Goal: Task Accomplishment & Management: Use online tool/utility

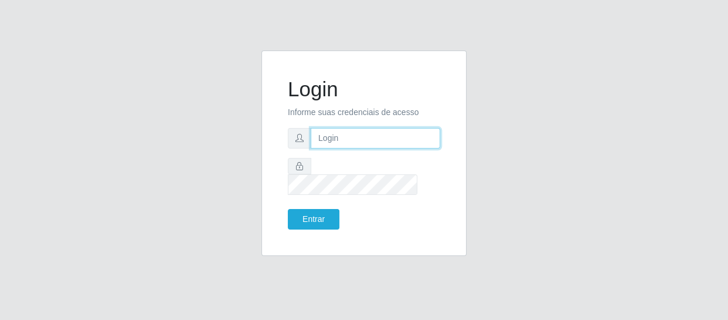
click at [342, 145] on input "text" at bounding box center [376, 138] width 130 height 21
click at [358, 135] on input "text" at bounding box center [376, 138] width 130 height 21
click at [356, 148] on input "text" at bounding box center [376, 138] width 130 height 21
click at [358, 148] on input "text" at bounding box center [376, 138] width 130 height 21
type input "[EMAIL_ADDRESS][DOMAIN_NAME]"
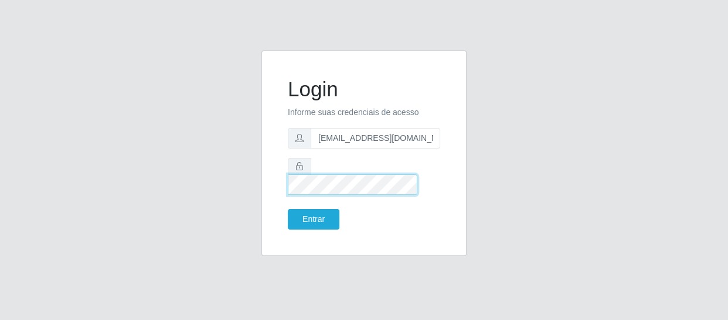
click at [288, 209] on button "Entrar" at bounding box center [314, 219] width 52 height 21
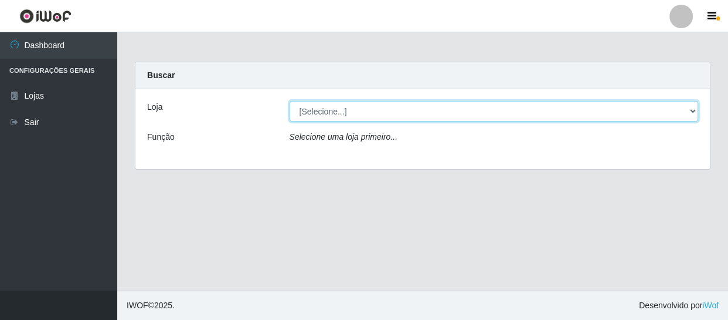
click at [694, 112] on select "[Selecione...] SuperFácil Atacado - São Gonçalo do Amarante" at bounding box center [494, 111] width 409 height 21
select select "408"
click at [290, 101] on select "[Selecione...] SuperFácil Atacado - São Gonçalo do Amarante" at bounding box center [494, 111] width 409 height 21
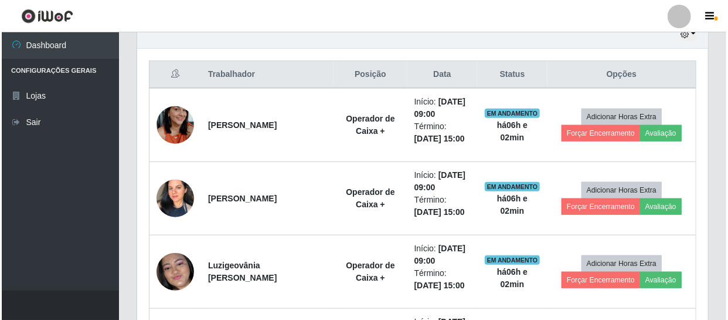
scroll to position [426, 0]
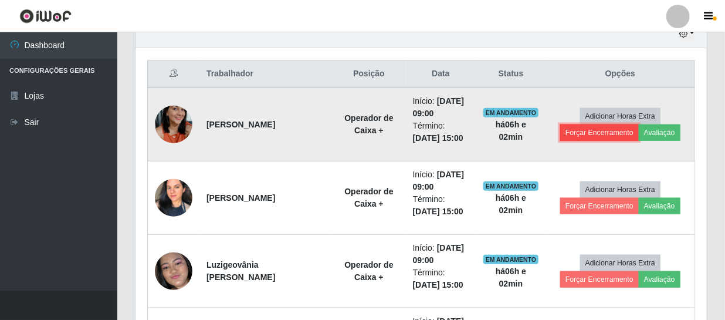
click at [595, 134] on button "Forçar Encerramento" at bounding box center [599, 132] width 79 height 16
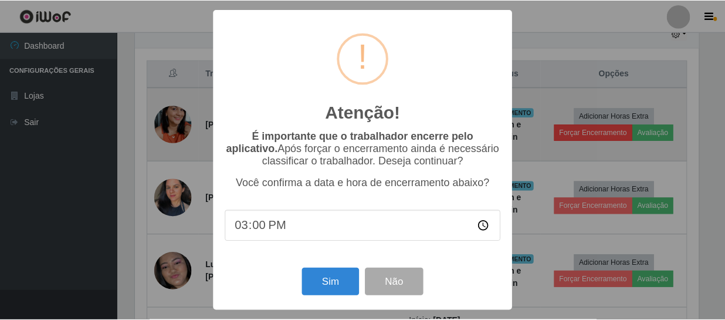
scroll to position [243, 566]
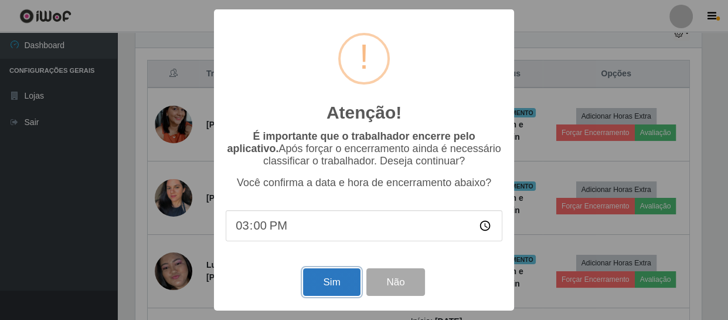
click at [320, 287] on button "Sim" at bounding box center [331, 282] width 57 height 28
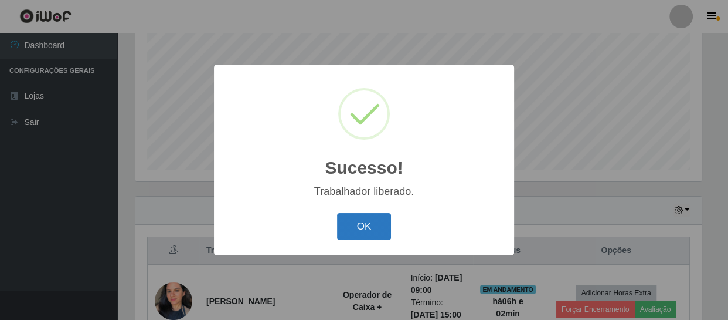
click at [376, 231] on button "OK" at bounding box center [364, 227] width 55 height 28
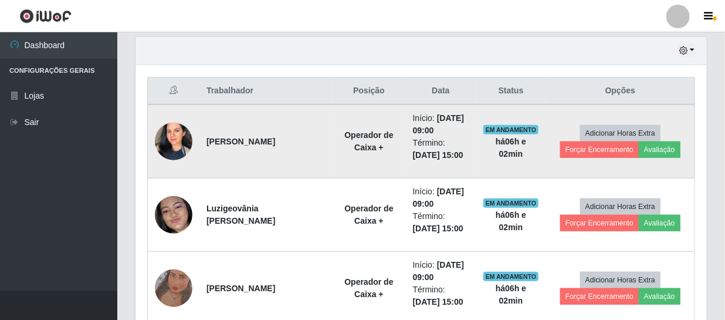
scroll to position [410, 0]
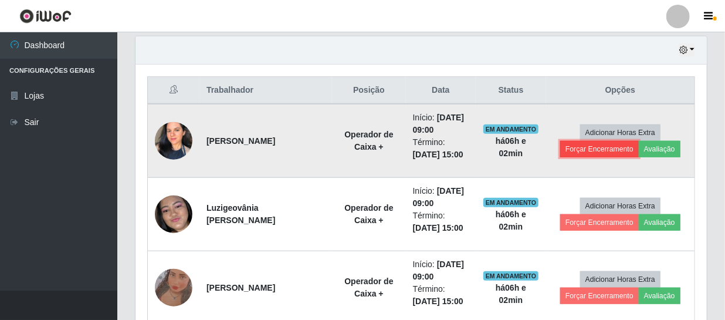
click at [602, 148] on button "Forçar Encerramento" at bounding box center [599, 149] width 79 height 16
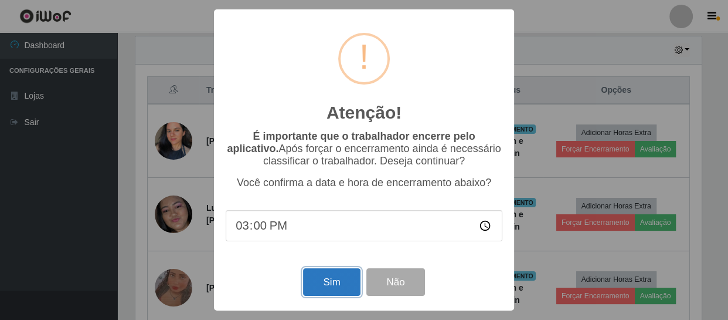
click at [332, 284] on button "Sim" at bounding box center [331, 282] width 57 height 28
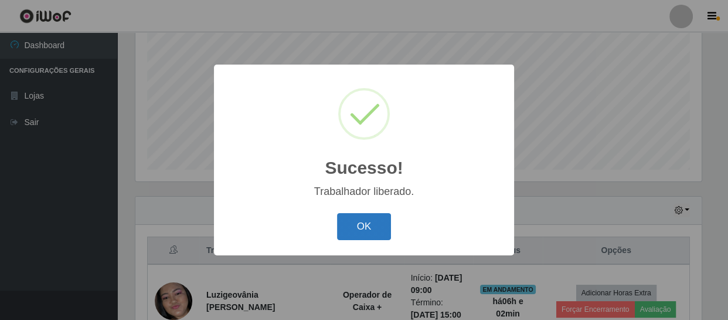
click at [354, 229] on button "OK" at bounding box center [364, 227] width 55 height 28
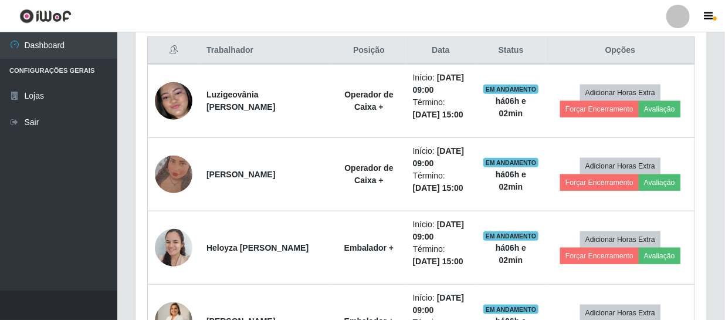
scroll to position [463, 0]
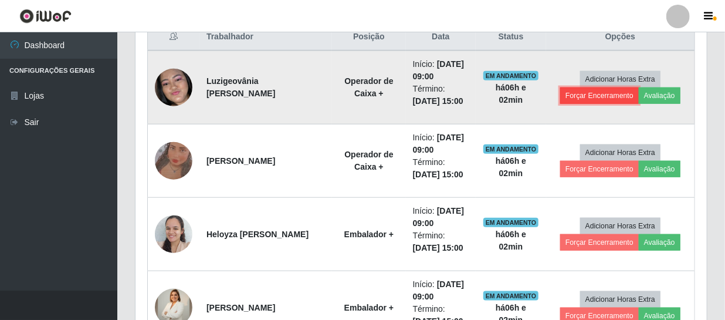
click at [593, 97] on button "Forçar Encerramento" at bounding box center [599, 95] width 79 height 16
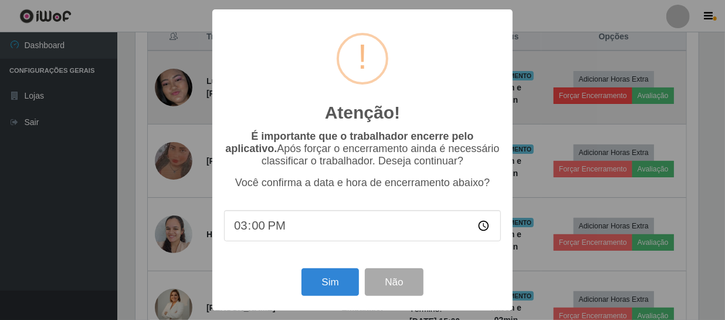
scroll to position [243, 566]
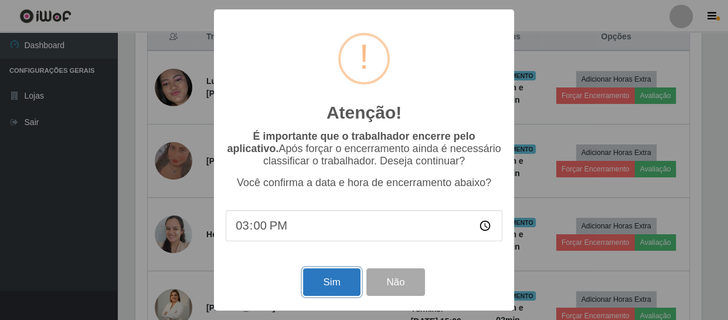
click at [329, 278] on button "Sim" at bounding box center [331, 282] width 57 height 28
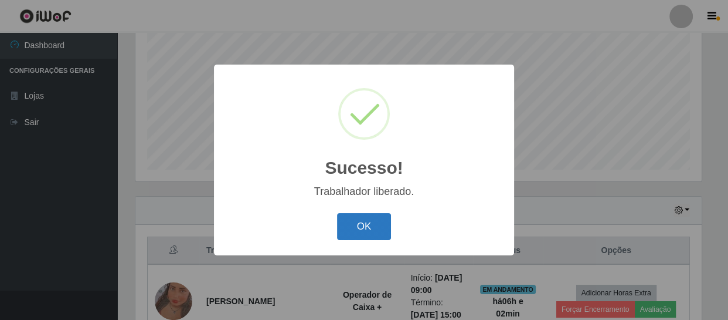
click at [362, 227] on button "OK" at bounding box center [364, 227] width 55 height 28
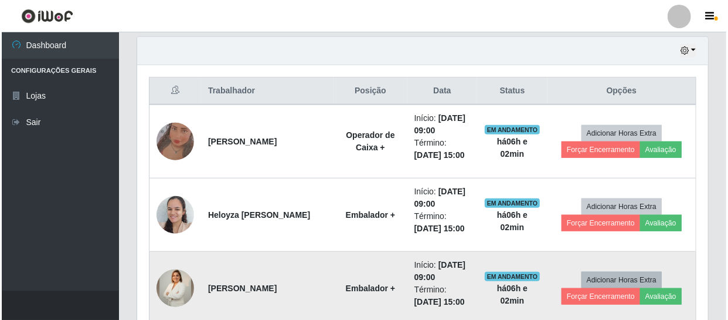
scroll to position [0, 0]
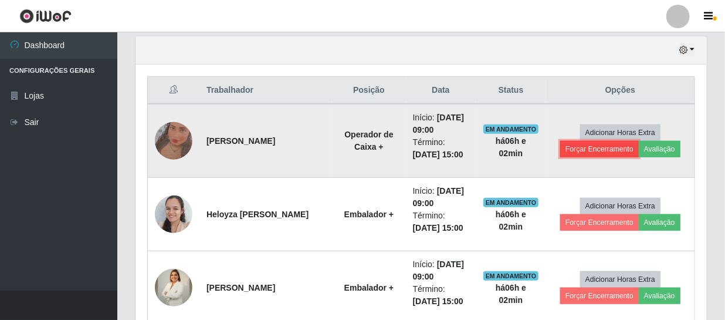
click at [604, 145] on button "Forçar Encerramento" at bounding box center [599, 149] width 79 height 16
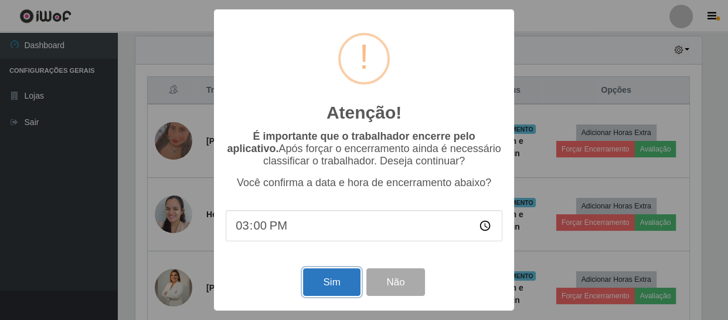
click at [340, 280] on button "Sim" at bounding box center [331, 282] width 57 height 28
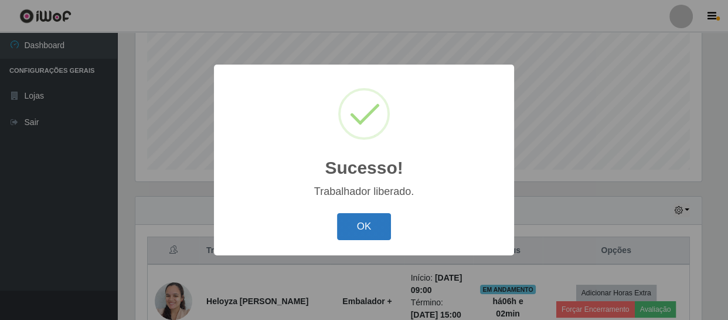
click at [357, 229] on button "OK" at bounding box center [364, 227] width 55 height 28
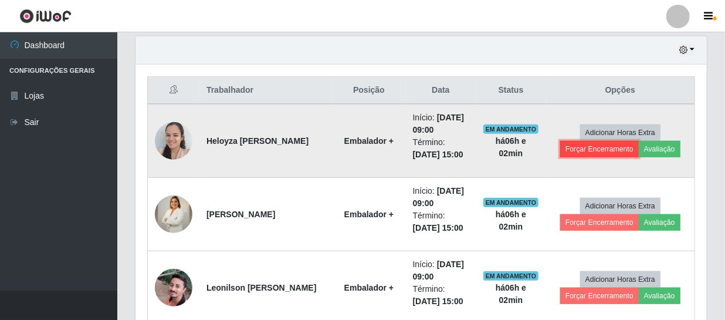
click at [585, 148] on button "Forçar Encerramento" at bounding box center [599, 149] width 79 height 16
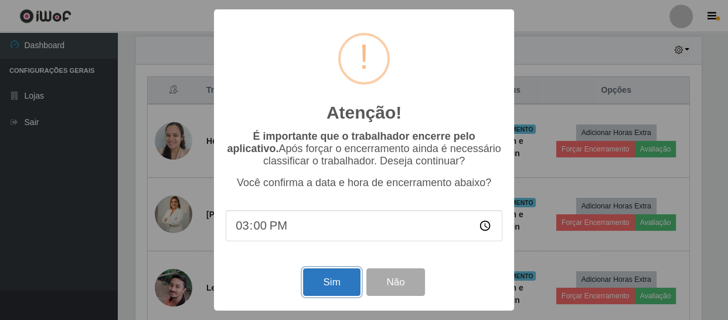
click at [323, 285] on button "Sim" at bounding box center [331, 282] width 57 height 28
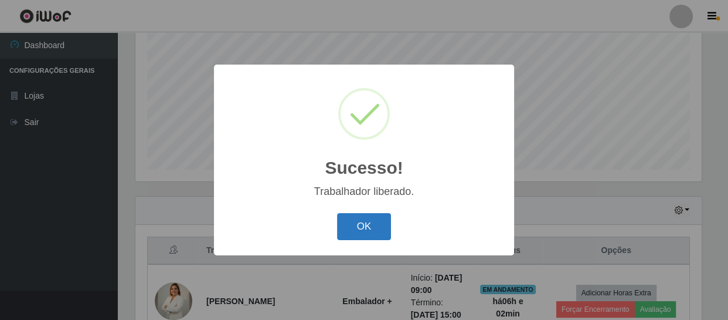
click at [374, 223] on button "OK" at bounding box center [364, 227] width 55 height 28
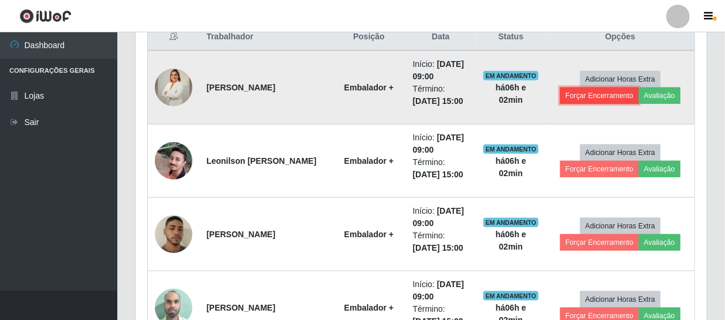
click at [596, 99] on button "Forçar Encerramento" at bounding box center [599, 95] width 79 height 16
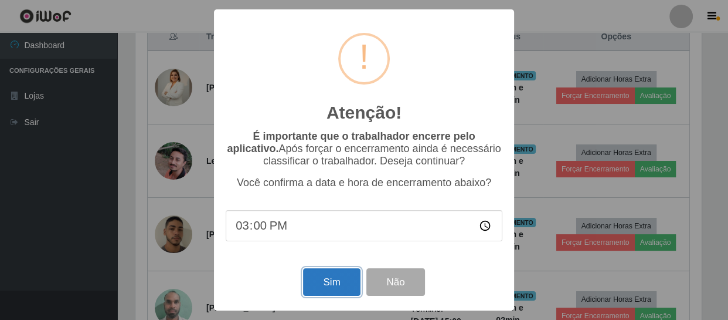
click at [328, 282] on button "Sim" at bounding box center [331, 282] width 57 height 28
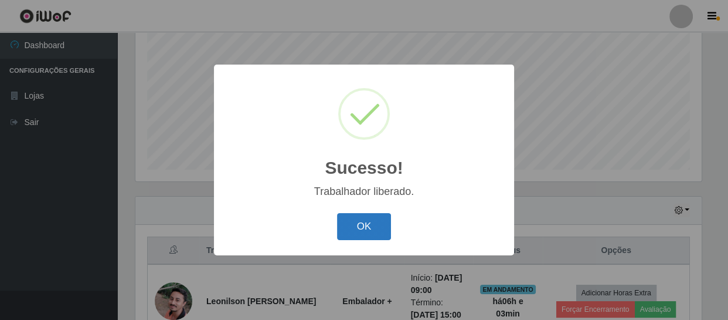
click at [354, 224] on button "OK" at bounding box center [364, 227] width 55 height 28
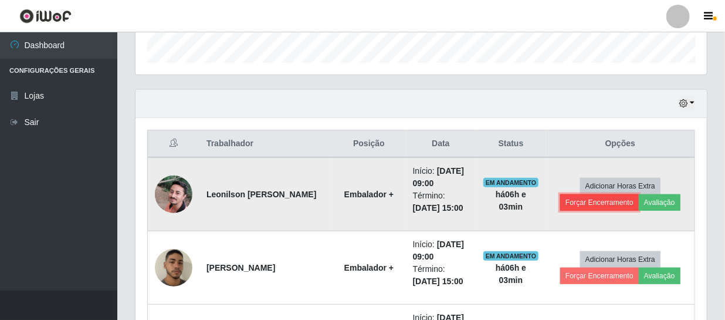
click at [592, 198] on button "Forçar Encerramento" at bounding box center [599, 202] width 79 height 16
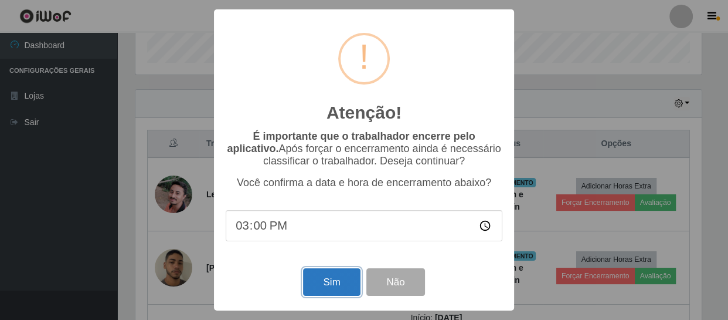
click at [344, 289] on button "Sim" at bounding box center [331, 282] width 57 height 28
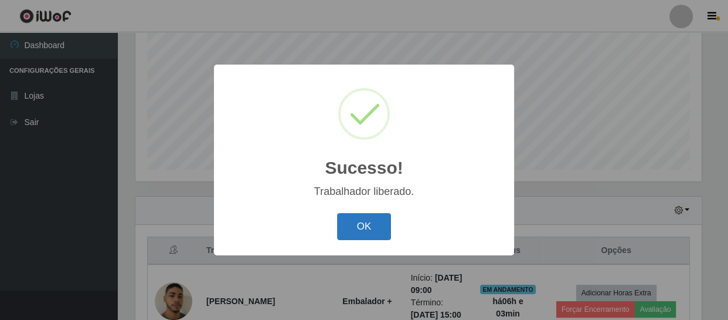
click at [369, 223] on button "OK" at bounding box center [364, 227] width 55 height 28
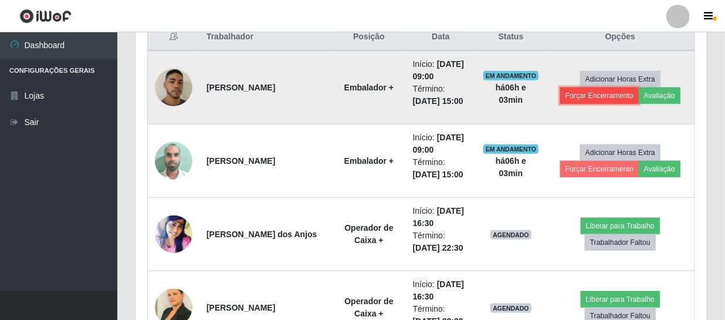
click at [582, 95] on button "Forçar Encerramento" at bounding box center [599, 95] width 79 height 16
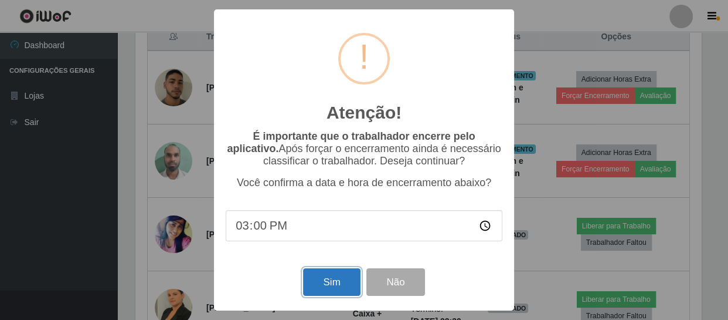
click at [321, 287] on button "Sim" at bounding box center [331, 282] width 57 height 28
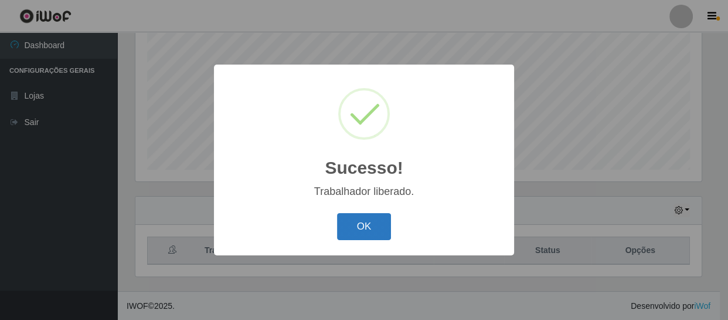
click at [368, 227] on button "OK" at bounding box center [364, 227] width 55 height 28
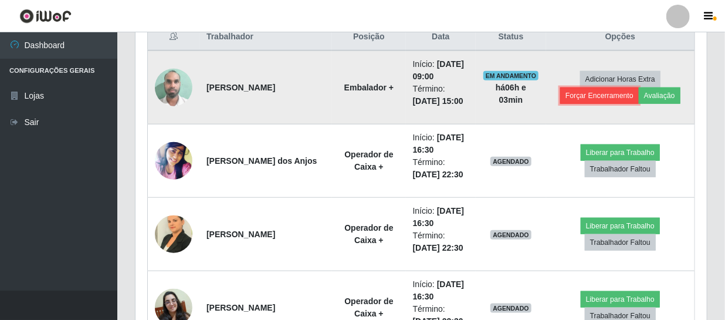
click at [586, 98] on button "Forçar Encerramento" at bounding box center [599, 95] width 79 height 16
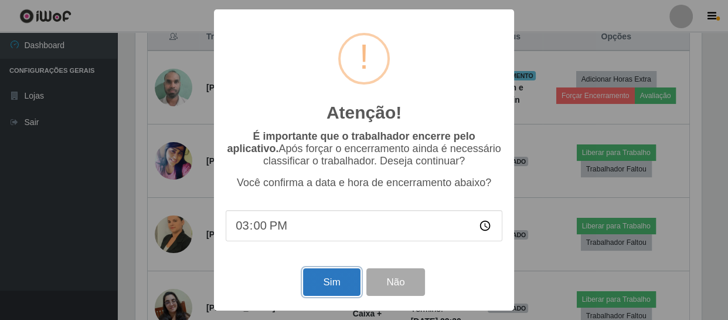
click at [332, 288] on button "Sim" at bounding box center [331, 282] width 57 height 28
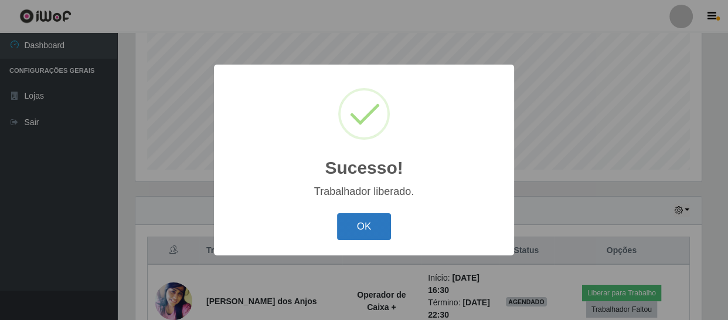
click at [355, 227] on button "OK" at bounding box center [364, 227] width 55 height 28
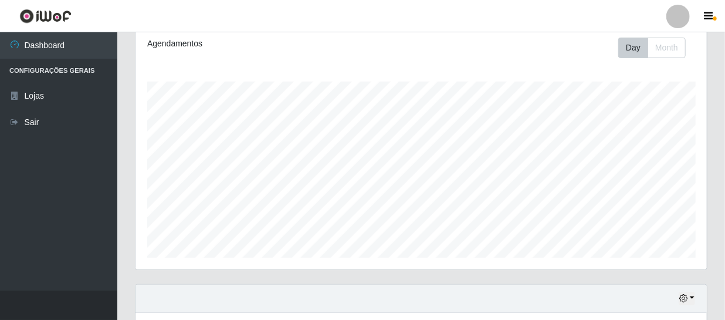
scroll to position [143, 0]
